Goal: Task Accomplishment & Management: Manage account settings

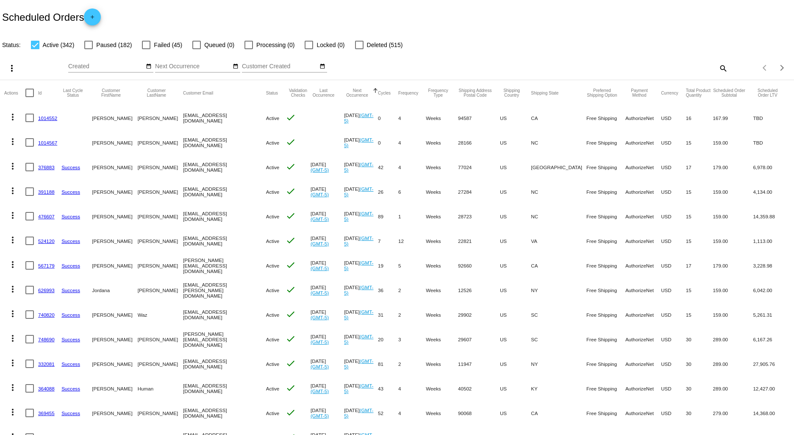
click at [43, 115] on link "1014552" at bounding box center [47, 118] width 19 height 6
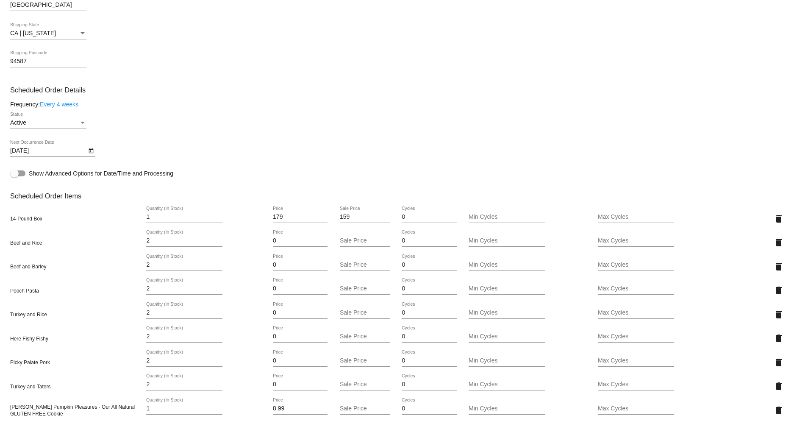
scroll to position [329, 0]
click at [88, 151] on icon "Open calendar" at bounding box center [91, 150] width 6 height 10
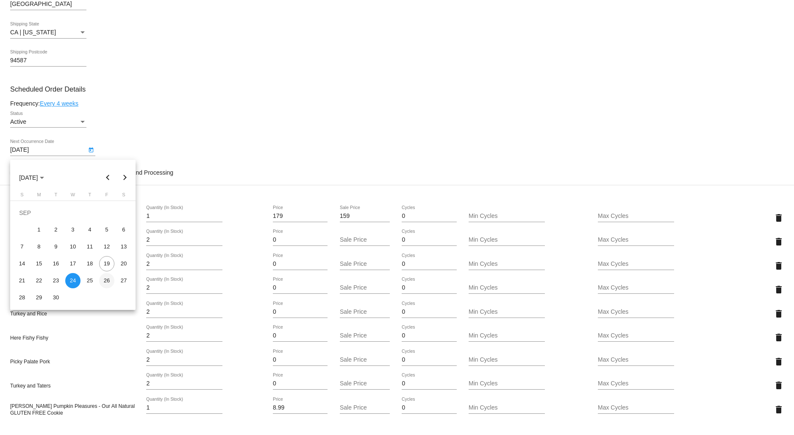
click at [108, 280] on div "26" at bounding box center [106, 280] width 15 height 15
type input "[DATE]"
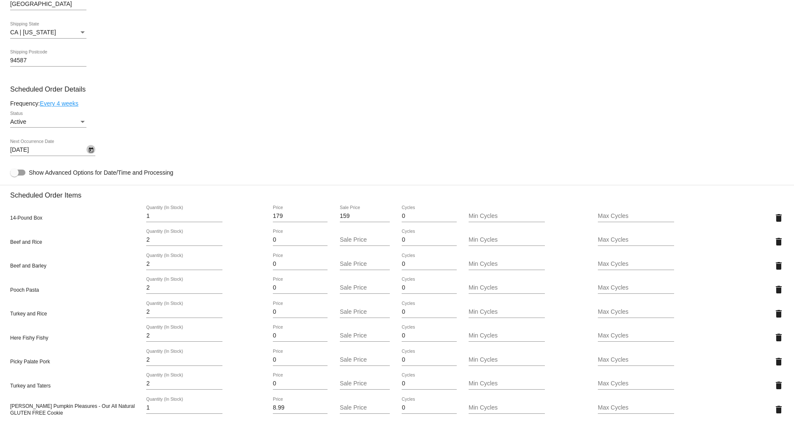
click at [89, 151] on icon "Open calendar" at bounding box center [91, 150] width 6 height 10
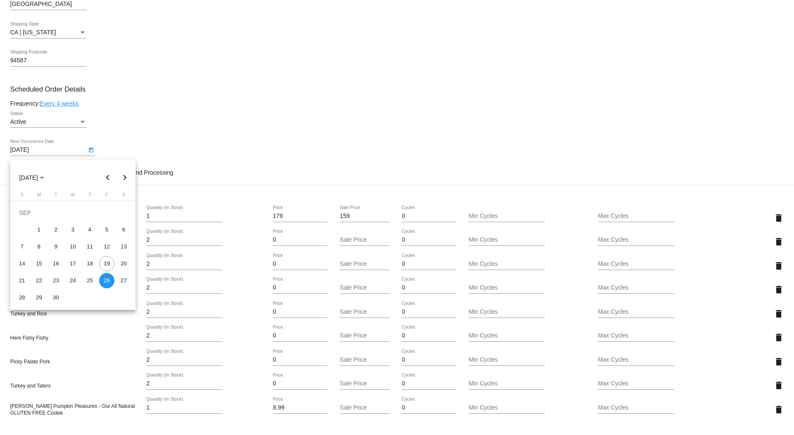
click at [411, 125] on div at bounding box center [397, 217] width 794 height 435
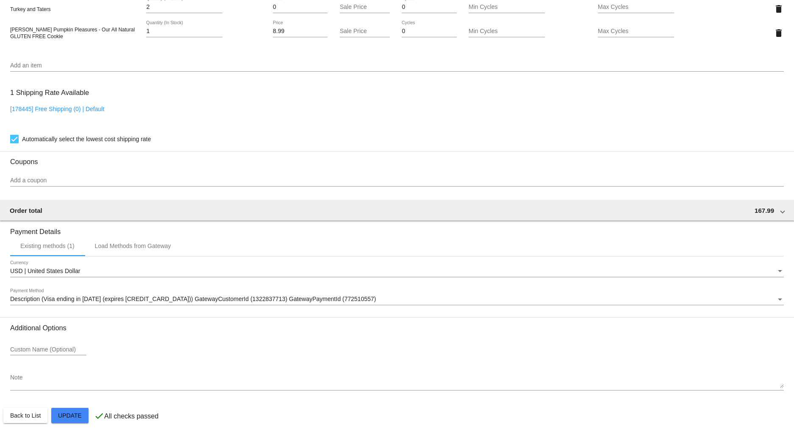
scroll to position [712, 0]
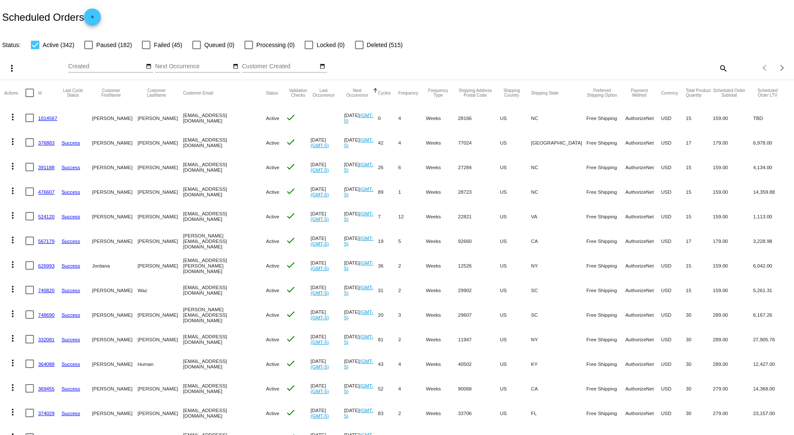
click at [52, 119] on link "1014567" at bounding box center [47, 118] width 19 height 6
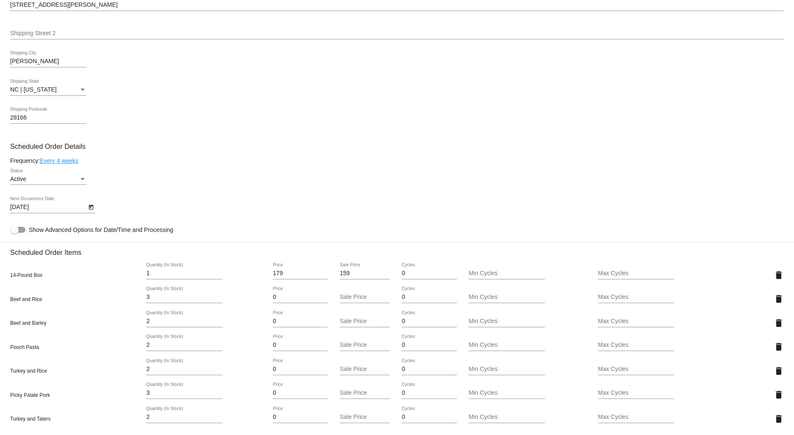
scroll to position [282, 0]
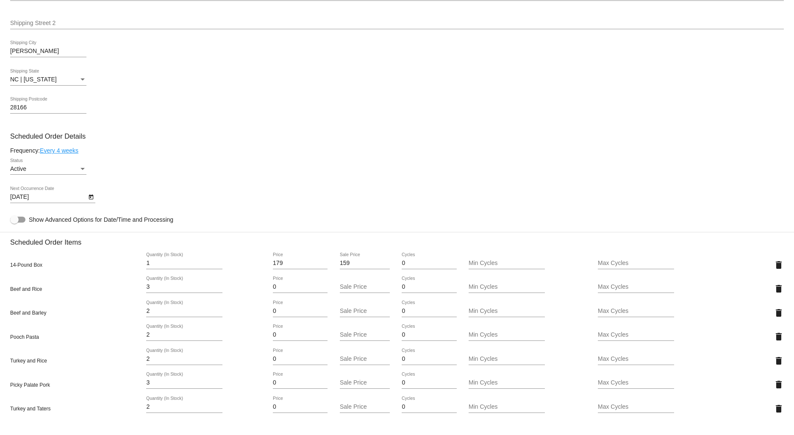
click at [90, 202] on icon "Open calendar" at bounding box center [91, 197] width 6 height 10
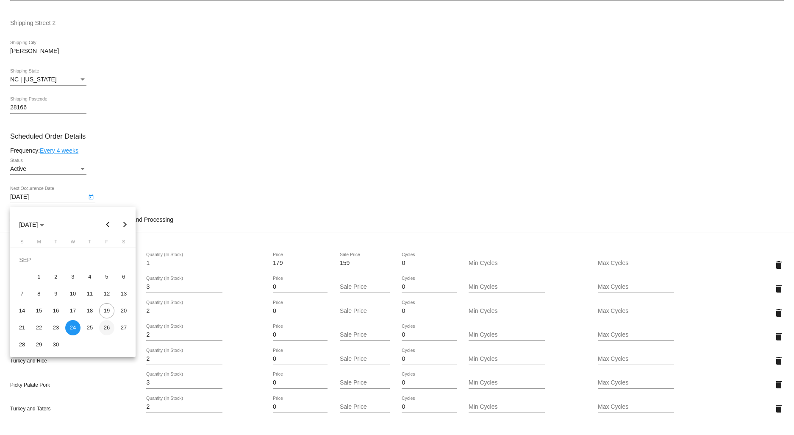
click at [105, 328] on div "26" at bounding box center [106, 327] width 15 height 15
type input "[DATE]"
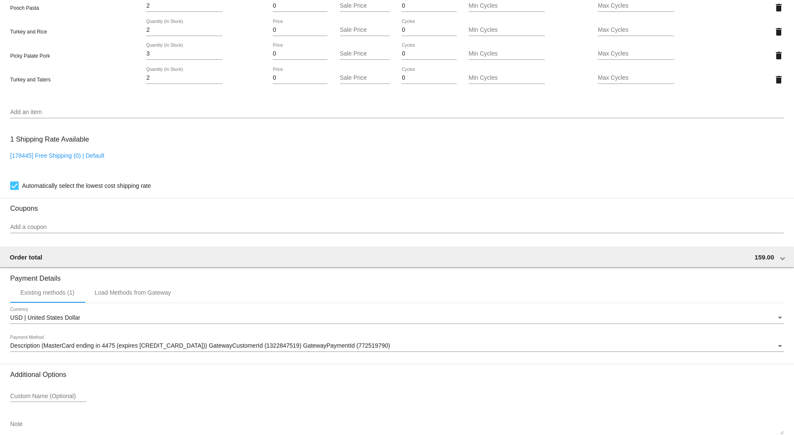
scroll to position [665, 0]
